Goal: Find specific page/section: Find specific page/section

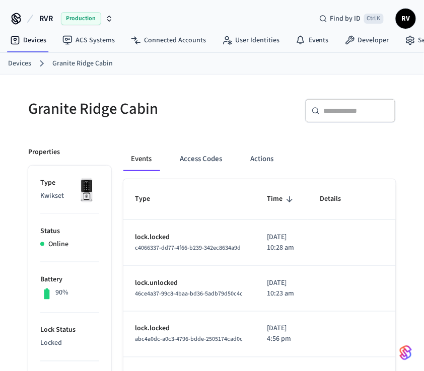
click at [10, 68] on link "Devices" at bounding box center [19, 63] width 23 height 11
click at [12, 62] on link "Devices" at bounding box center [19, 63] width 23 height 11
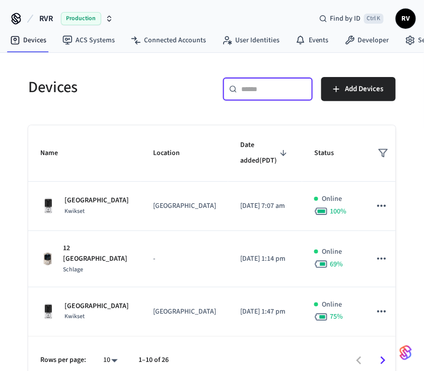
click at [259, 87] on input "text" at bounding box center [273, 89] width 65 height 10
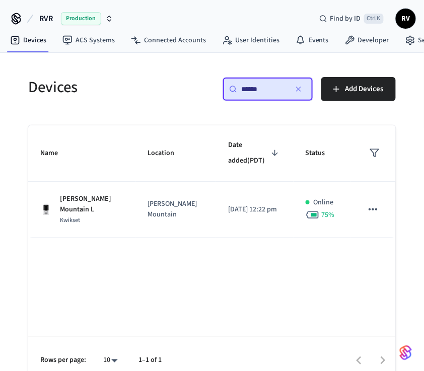
type input "******"
click at [139, 204] on td "Bishop Mountain" at bounding box center [176, 210] width 80 height 56
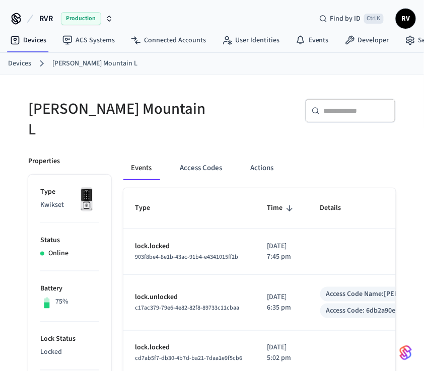
click at [212, 156] on button "Access Codes" at bounding box center [201, 168] width 58 height 24
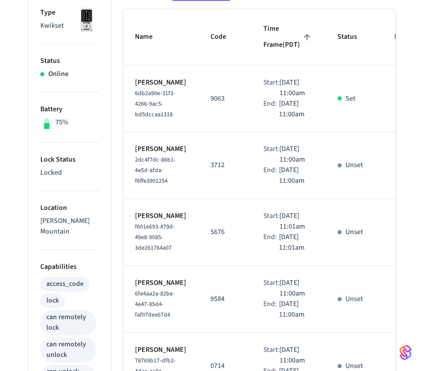
scroll to position [189, 0]
